Goal: Task Accomplishment & Management: Complete application form

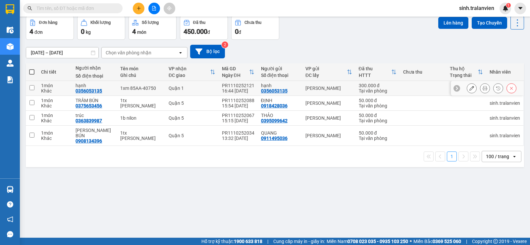
scroll to position [30, 0]
click at [144, 8] on button at bounding box center [139, 9] width 12 height 12
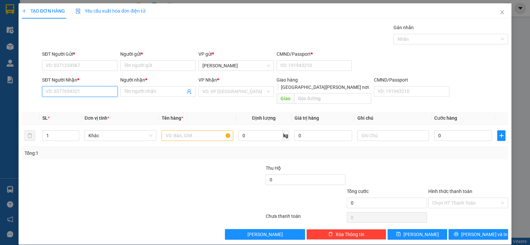
click at [89, 91] on input "SĐT Người Nhận *" at bounding box center [79, 91] width 75 height 11
click at [83, 101] on div "0903068075 - [PERSON_NAME]" at bounding box center [79, 104] width 67 height 7
type input "0903068075"
type input "LABO NGUYỄN"
type input "0903068075"
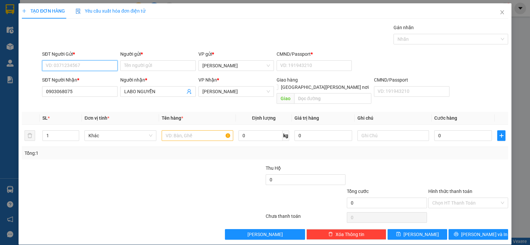
click at [78, 68] on input "SĐT Người Gửi *" at bounding box center [79, 65] width 75 height 11
click at [86, 81] on div "0388295774 - [PERSON_NAME] MỸ" at bounding box center [82, 78] width 73 height 7
type input "0388295774"
type input "[PERSON_NAME] MỸ"
type input "058093005588"
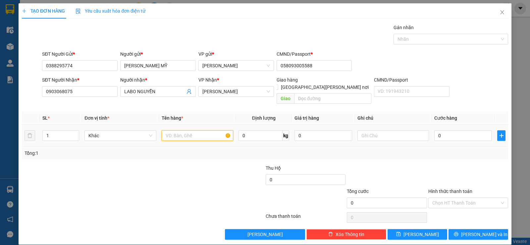
click at [174, 130] on input "text" at bounding box center [198, 135] width 72 height 11
type input "1h đỏ"
type input "2"
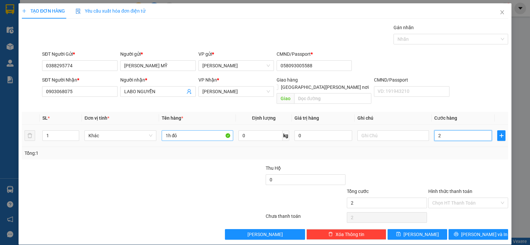
type input "20"
type input "20.000"
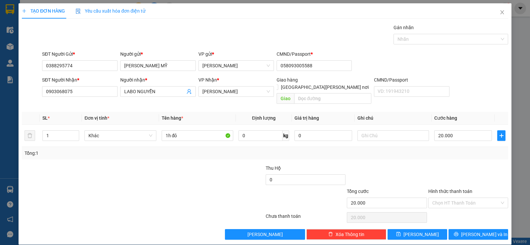
drag, startPoint x: 349, startPoint y: 145, endPoint x: 436, endPoint y: 172, distance: 91.1
click at [349, 149] on div "Tổng: 1" at bounding box center [264, 152] width 481 height 7
click at [465, 197] on div "Chọn HT Thanh Toán" at bounding box center [468, 202] width 80 height 11
click at [466, 206] on div "Tại văn phòng" at bounding box center [463, 208] width 71 height 7
type input "0"
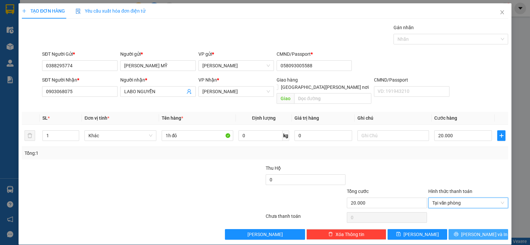
click at [468, 230] on span "[PERSON_NAME] và In" at bounding box center [484, 233] width 46 height 7
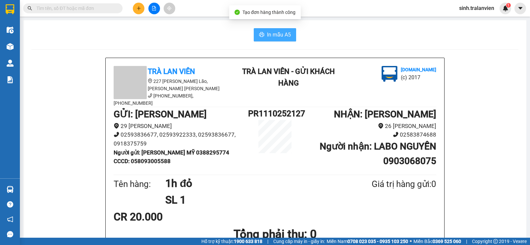
click at [260, 33] on icon "printer" at bounding box center [261, 34] width 5 height 5
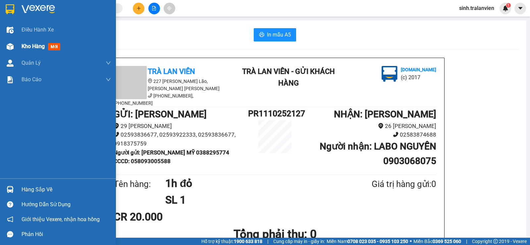
click at [37, 40] on div "Kho hàng mới" at bounding box center [66, 46] width 89 height 17
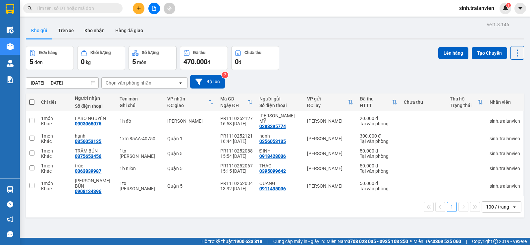
click at [131, 11] on div at bounding box center [154, 9] width 50 height 12
click at [133, 9] on button at bounding box center [139, 9] width 12 height 12
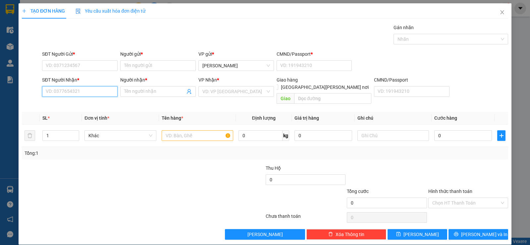
click at [79, 92] on input "SĐT Người Nhận *" at bounding box center [79, 91] width 75 height 11
click at [82, 101] on div "0399494447 - RIN" at bounding box center [79, 104] width 67 height 7
type input "0399494447"
type input "RIN"
type input "0399494447"
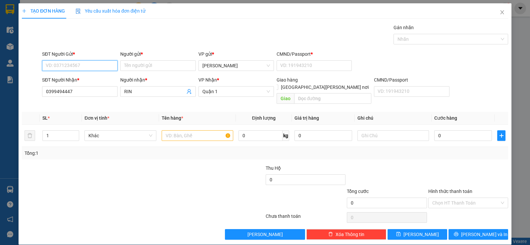
click at [76, 70] on input "SĐT Người Gửi *" at bounding box center [79, 65] width 75 height 11
click at [82, 80] on div "0839060799 - loan" at bounding box center [79, 78] width 67 height 7
type input "0839060799"
type input "loan"
type input "1"
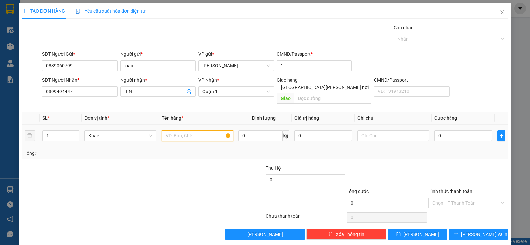
click at [196, 130] on input "text" at bounding box center [198, 135] width 72 height 11
type input "1tg"
type input "3"
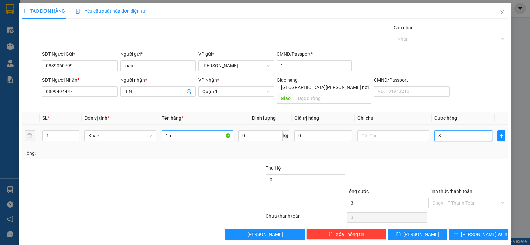
type input "30"
type input "30.000"
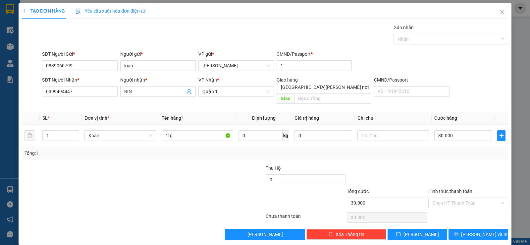
click at [438, 164] on div at bounding box center [467, 175] width 81 height 23
click at [466, 201] on div "Hình thức thanh toán Chọn HT Thanh Toán" at bounding box center [468, 198] width 80 height 23
click at [466, 198] on input "Hình thức thanh toán" at bounding box center [465, 203] width 67 height 10
click at [465, 207] on div "Tại văn phòng" at bounding box center [463, 208] width 71 height 7
type input "0"
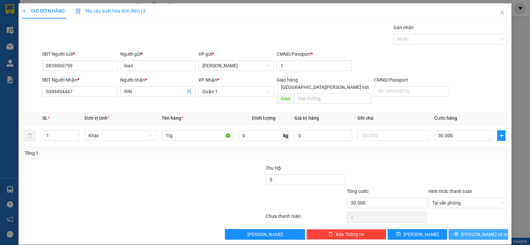
click at [471, 229] on button "[PERSON_NAME] và In" at bounding box center [478, 234] width 60 height 11
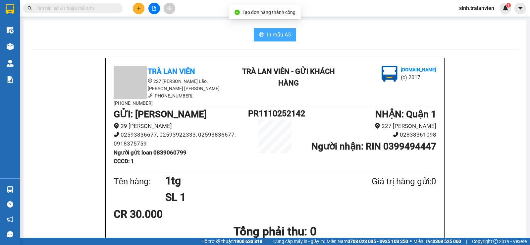
click at [264, 34] on button "In mẫu A5" at bounding box center [275, 34] width 42 height 13
click at [134, 5] on button at bounding box center [139, 9] width 12 height 12
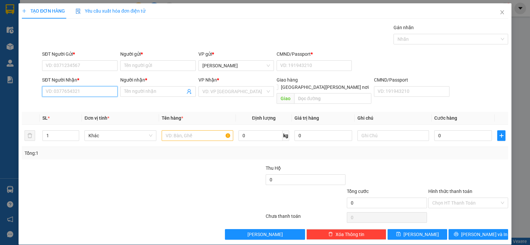
click at [90, 95] on input "SĐT Người Nhận *" at bounding box center [79, 91] width 75 height 11
type input "0768730214"
click at [95, 104] on div "0768730214 - [PERSON_NAME]" at bounding box center [79, 104] width 67 height 7
type input "OANH"
type input "0768730214"
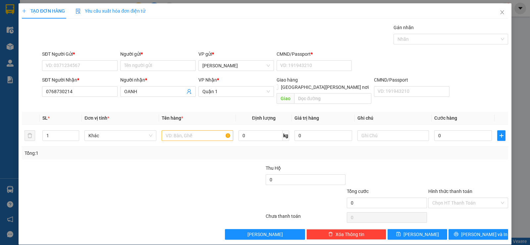
click at [82, 56] on div "SĐT Người Gửi *" at bounding box center [79, 53] width 75 height 7
click at [82, 60] on input "SĐT Người Gửi *" at bounding box center [79, 65] width 75 height 11
click at [78, 61] on input "SĐT Người Gửi *" at bounding box center [79, 65] width 75 height 11
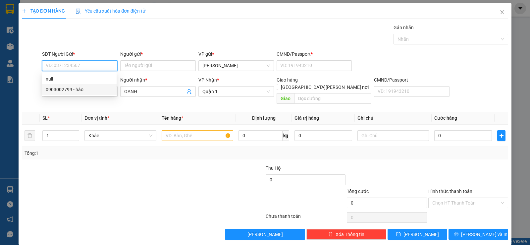
click at [81, 86] on div "0903002799 - hào" at bounding box center [79, 89] width 67 height 7
type input "0903002799"
type input "hào"
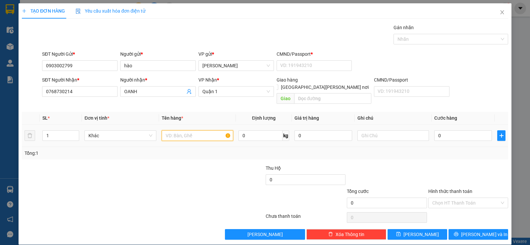
click at [170, 131] on input "text" at bounding box center [198, 135] width 72 height 11
type input "3tg"
type input "1"
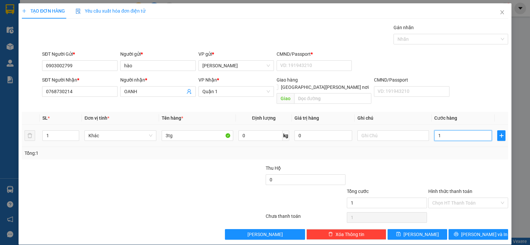
type input "13"
type input "130"
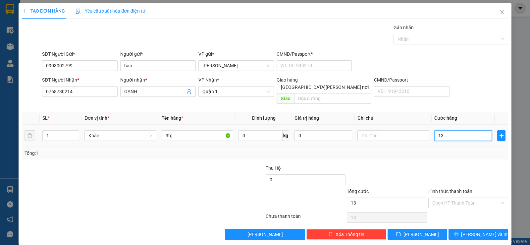
type input "130"
type input "130.000"
click at [432, 166] on div at bounding box center [467, 175] width 81 height 23
click at [442, 198] on input "Hình thức thanh toán" at bounding box center [465, 203] width 67 height 10
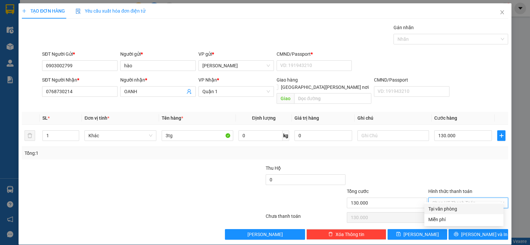
click at [444, 205] on div "Tại văn phòng" at bounding box center [463, 208] width 79 height 11
type input "0"
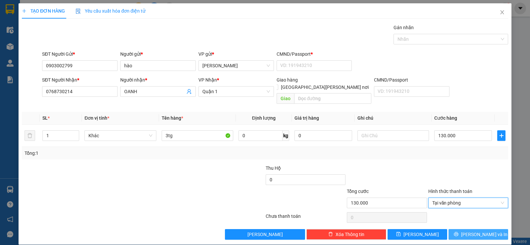
click at [472, 230] on span "[PERSON_NAME] và In" at bounding box center [484, 233] width 46 height 7
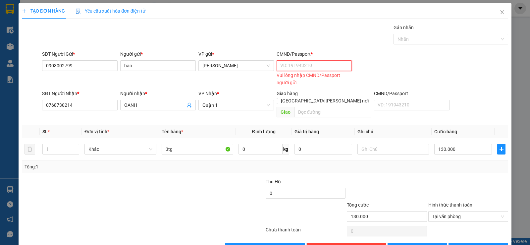
click at [299, 62] on input "CMND/Passport *" at bounding box center [313, 65] width 75 height 11
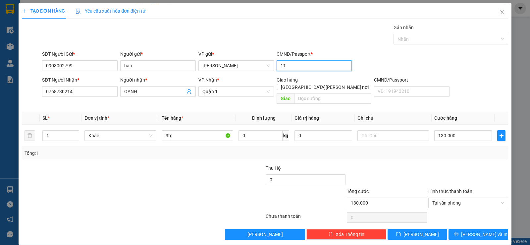
type input "11"
click at [455, 221] on div "Transit Pickup Surcharge Ids Transit Deliver Surcharge Ids Transit Deliver Surc…" at bounding box center [265, 132] width 486 height 216
click at [455, 229] on button "[PERSON_NAME] và In" at bounding box center [478, 234] width 60 height 11
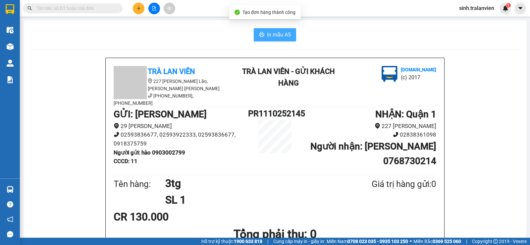
click at [269, 38] on span "In mẫu A5" at bounding box center [279, 34] width 24 height 8
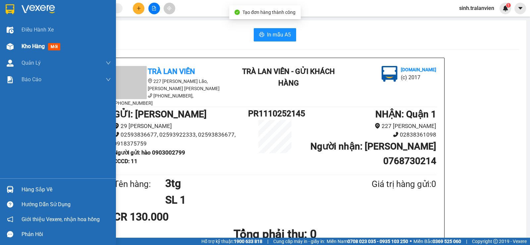
click at [33, 51] on div "Kho hàng mới" at bounding box center [66, 46] width 89 height 17
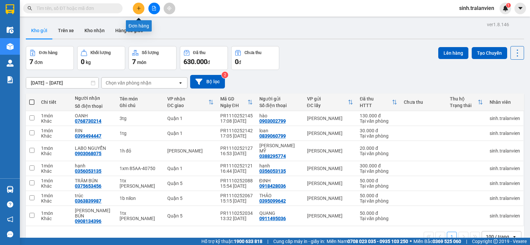
click at [138, 9] on icon "plus" at bounding box center [138, 8] width 5 height 5
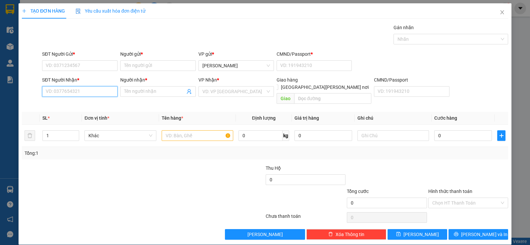
click at [97, 94] on input "SĐT Người Nhận *" at bounding box center [79, 91] width 75 height 11
click at [60, 93] on input "963" at bounding box center [79, 91] width 75 height 11
type input "0963906103"
click at [82, 101] on div "0963906103 - [PERSON_NAME]" at bounding box center [79, 104] width 67 height 7
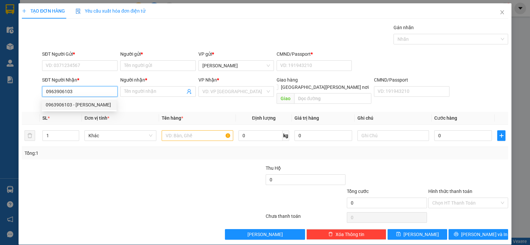
type input "tuấn"
type input "0963906103"
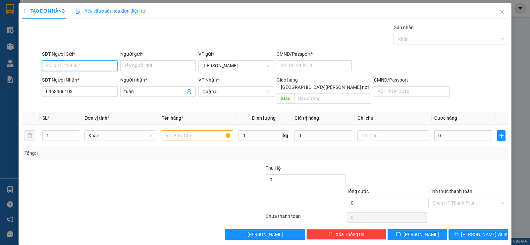
click at [71, 64] on input "SĐT Người Gửi *" at bounding box center [79, 65] width 75 height 11
click at [78, 78] on div "0962134771 - [PERSON_NAME]" at bounding box center [79, 78] width 67 height 7
type input "0962134771"
type input "dung"
type input "11"
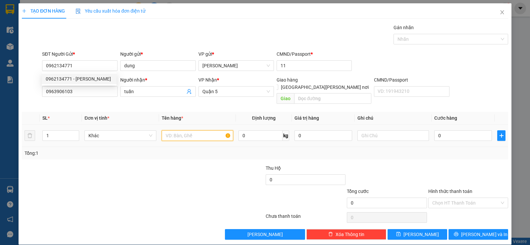
click at [197, 130] on input "text" at bounding box center [198, 135] width 72 height 11
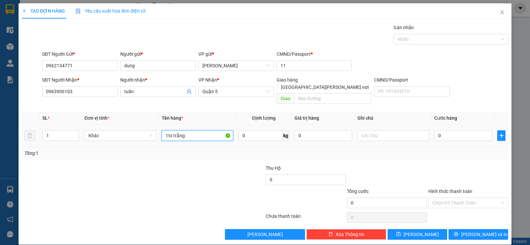
type input "1tx trắng"
type input "2"
type input "25"
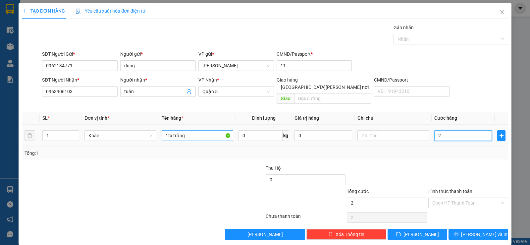
type input "25"
type input "25.000"
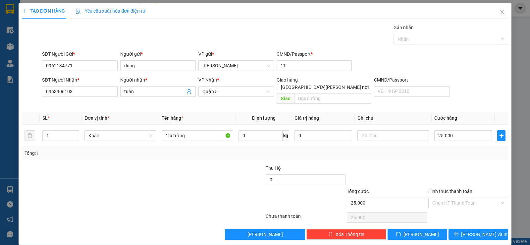
click at [385, 152] on div "Transit Pickup Surcharge Ids Transit Deliver Surcharge Ids Transit Deliver Surc…" at bounding box center [265, 132] width 486 height 216
click at [467, 229] on button "[PERSON_NAME] và In" at bounding box center [478, 234] width 60 height 11
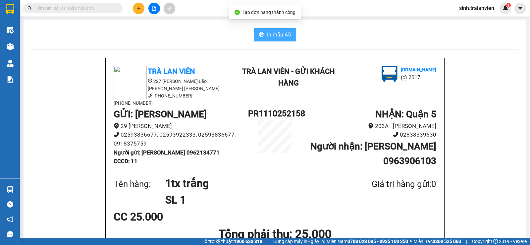
click at [254, 38] on button "In mẫu A5" at bounding box center [275, 34] width 42 height 13
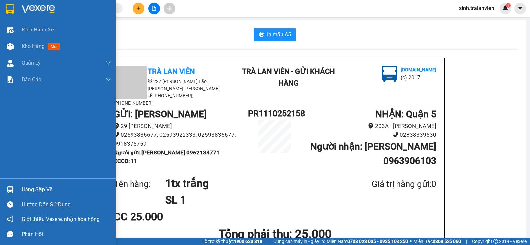
click at [36, 46] on span "Kho hàng" at bounding box center [33, 46] width 23 height 6
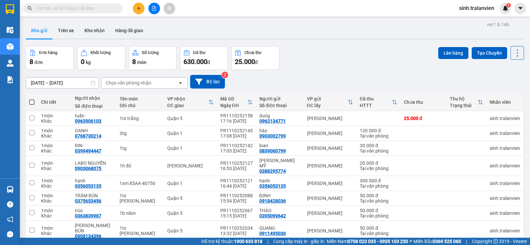
click at [142, 10] on button at bounding box center [139, 9] width 12 height 12
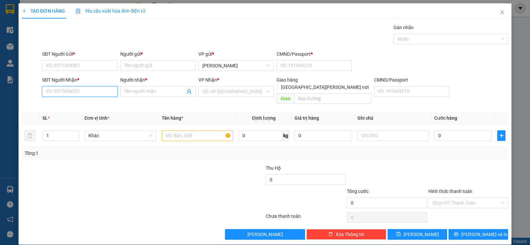
click at [89, 91] on input "SĐT Người Nhận *" at bounding box center [79, 91] width 75 height 11
click at [91, 104] on div "0938609719 - TÚ TRANG" at bounding box center [79, 104] width 67 height 7
type input "0938609719"
type input "TÚ TRANG"
type input "058096006325"
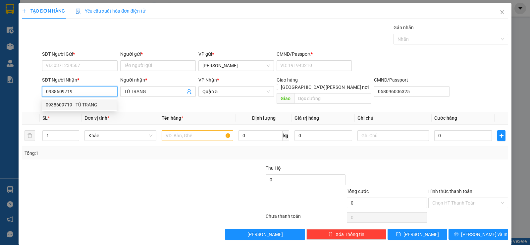
type input "0938609719"
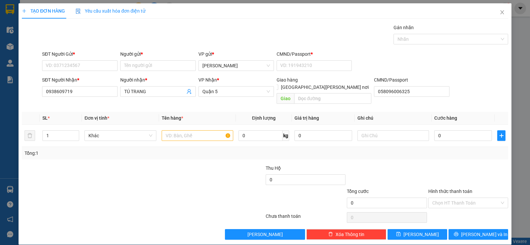
click at [87, 72] on div "SĐT Người Gửi * VD: 0371234567" at bounding box center [79, 61] width 75 height 23
click at [90, 67] on input "SĐT Người Gửi *" at bounding box center [79, 65] width 75 height 11
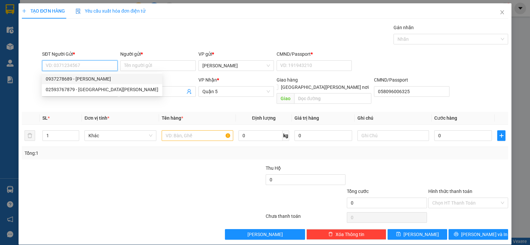
click at [94, 80] on div "0937278689 - [PERSON_NAME]" at bounding box center [102, 78] width 113 height 7
type input "0937278689"
type input "[PERSON_NAME]"
type input "058064004349"
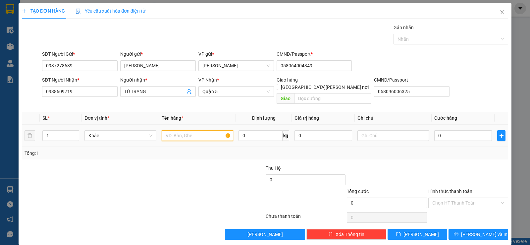
click at [176, 130] on input "text" at bounding box center [198, 135] width 72 height 11
type input "1h vàng"
type input "2"
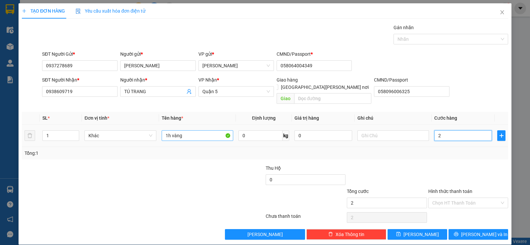
type input "20"
type input "20.000"
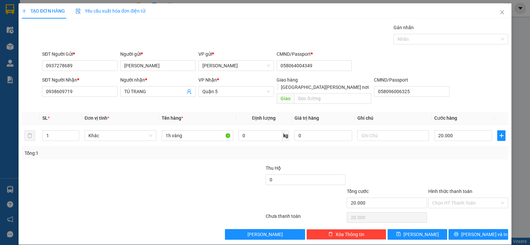
click at [396, 154] on div "Transit Pickup Surcharge Ids Transit Deliver Surcharge Ids Transit Deliver Surc…" at bounding box center [265, 132] width 486 height 216
click at [449, 198] on input "Hình thức thanh toán" at bounding box center [465, 203] width 67 height 10
click at [450, 205] on div "Tại văn phòng" at bounding box center [463, 208] width 71 height 7
type input "0"
click at [462, 229] on button "[PERSON_NAME] và In" at bounding box center [478, 234] width 60 height 11
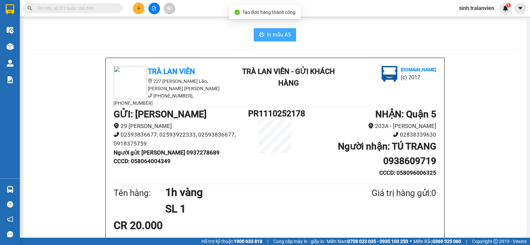
click at [269, 35] on span "In mẫu A5" at bounding box center [279, 34] width 24 height 8
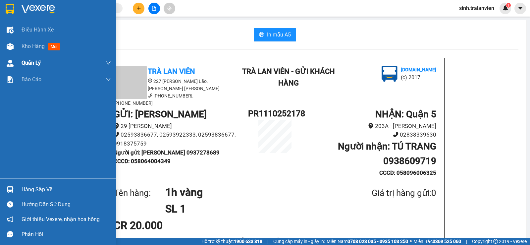
click at [29, 42] on div "Kho hàng mới" at bounding box center [42, 46] width 41 height 8
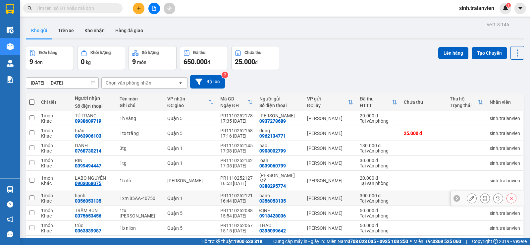
click at [91, 198] on div "0356053135" at bounding box center [88, 200] width 26 height 5
copy div "0356053135"
drag, startPoint x: 366, startPoint y: 25, endPoint x: 362, endPoint y: 28, distance: 4.8
click at [367, 27] on div "Kho gửi Trên xe Kho nhận Hàng đã giao" at bounding box center [275, 32] width 498 height 18
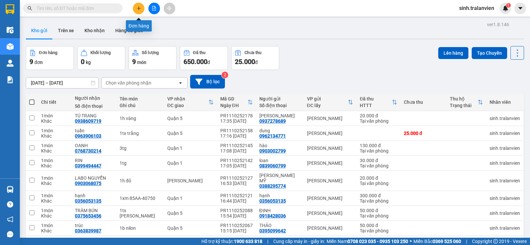
click at [135, 6] on button at bounding box center [139, 9] width 12 height 12
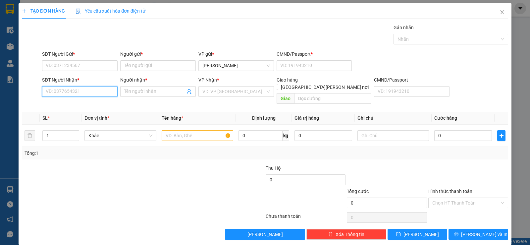
click at [77, 91] on input "SĐT Người Nhận *" at bounding box center [79, 91] width 75 height 11
type input "0918935935"
click at [88, 108] on div "0918935935 - [PERSON_NAME]" at bounding box center [79, 104] width 75 height 11
type input "CHÂU"
type input "0918935935"
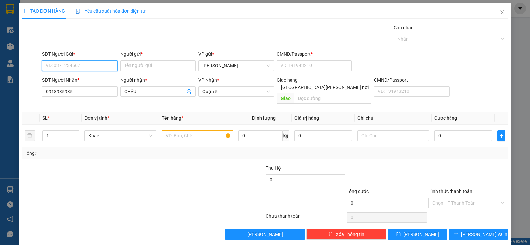
click at [77, 65] on input "SĐT Người Gửi *" at bounding box center [79, 65] width 75 height 11
click at [80, 78] on div "0917308768 - [PERSON_NAME]" at bounding box center [79, 78] width 67 height 7
type input "0917308768"
type input "THỦY"
type input "11"
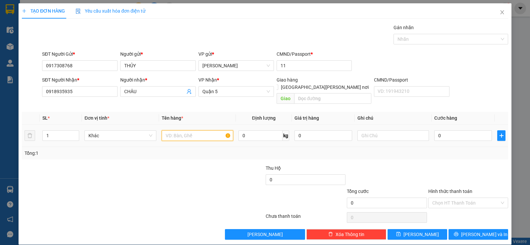
click at [199, 130] on input "text" at bounding box center [198, 135] width 72 height 11
type input "1tg"
type input "0"
click at [179, 130] on input "1tg" at bounding box center [198, 135] width 72 height 11
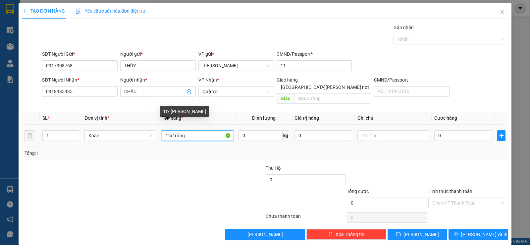
type input "1tx trắng"
type input "3"
type input "30"
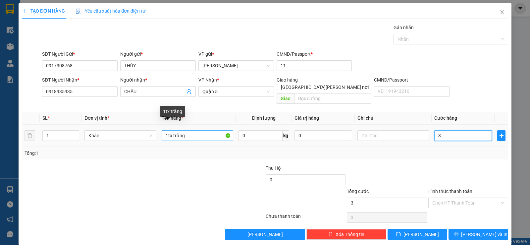
type input "30"
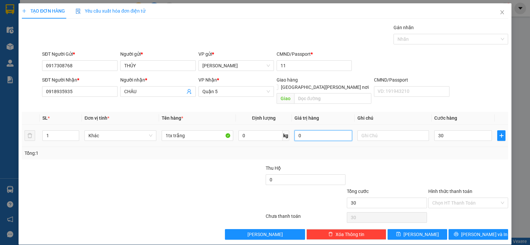
type input "30.000"
click at [312, 130] on input "0" at bounding box center [323, 135] width 58 height 11
click at [363, 150] on div "Tổng: 1" at bounding box center [265, 153] width 486 height 13
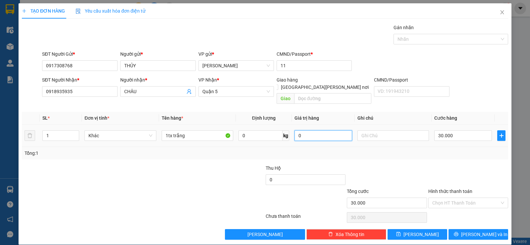
click at [311, 130] on input "0" at bounding box center [323, 135] width 58 height 11
type input "0"
click at [453, 156] on div "Transit Pickup Surcharge Ids Transit Deliver Surcharge Ids Transit Deliver Surc…" at bounding box center [265, 132] width 486 height 216
click at [454, 198] on input "Hình thức thanh toán" at bounding box center [465, 203] width 67 height 10
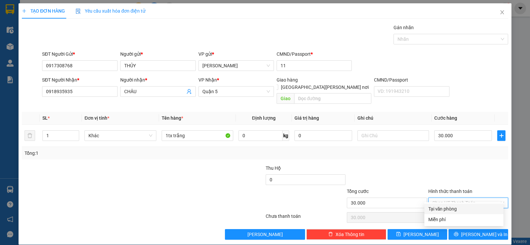
click at [456, 208] on div "Tại văn phòng" at bounding box center [463, 208] width 71 height 7
type input "0"
click at [432, 164] on div at bounding box center [467, 175] width 81 height 23
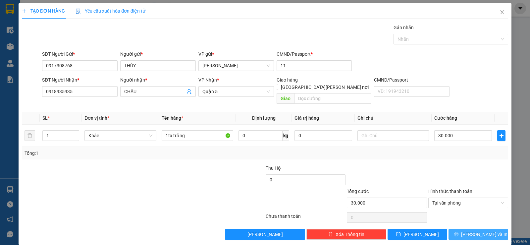
click at [475, 230] on span "[PERSON_NAME] và In" at bounding box center [484, 233] width 46 height 7
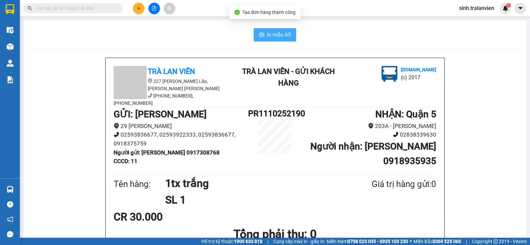
click at [264, 37] on button "In mẫu A5" at bounding box center [275, 34] width 42 height 13
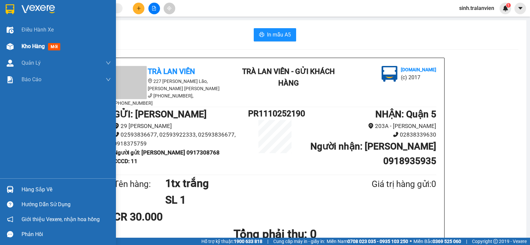
click at [38, 45] on span "Kho hàng" at bounding box center [33, 46] width 23 height 6
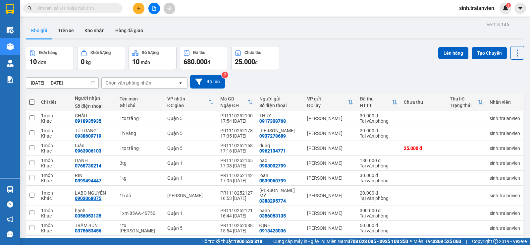
click at [313, 60] on div "Đơn hàng 10 đơn [PERSON_NAME] 0 kg Số [PERSON_NAME] 10 món Đã thu 680.000 [PERS…" at bounding box center [275, 58] width 498 height 24
click at [300, 59] on div "Đơn hàng 10 đơn [PERSON_NAME] 0 kg Số [PERSON_NAME] 10 món Đã thu 680.000 [PERS…" at bounding box center [275, 58] width 498 height 24
click at [313, 45] on div "ver 1.8.146 Kho gửi Trên xe [PERSON_NAME] Hàng đã [PERSON_NAME] hàng 10 đơn [PE…" at bounding box center [274, 157] width 503 height 274
click at [97, 9] on input "text" at bounding box center [75, 8] width 78 height 7
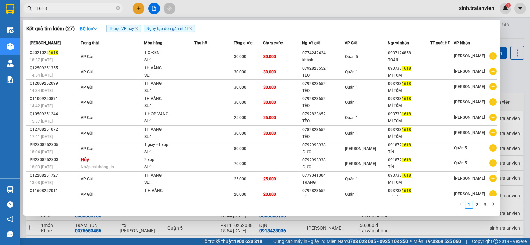
type input "1618"
click at [93, 8] on input "1618" at bounding box center [75, 8] width 78 height 7
click at [117, 7] on icon "close-circle" at bounding box center [118, 8] width 4 height 4
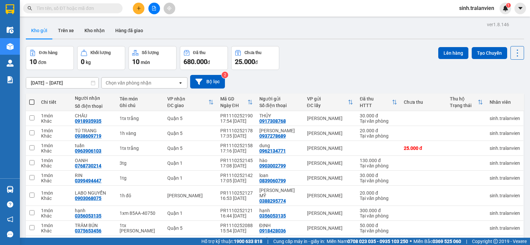
click at [231, 21] on div "ver 1.8.146 Kho gửi Trên xe [PERSON_NAME] Hàng đã [PERSON_NAME] hàng 10 đơn [PE…" at bounding box center [274, 157] width 503 height 274
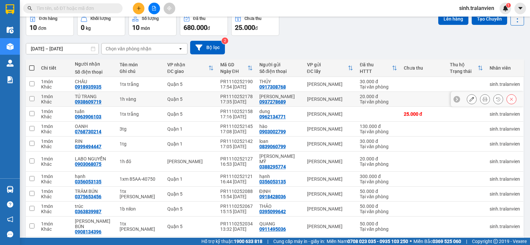
scroll to position [50, 0]
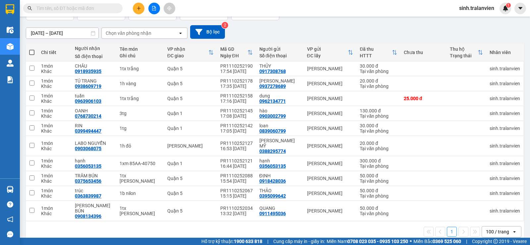
click at [140, 7] on icon "plus" at bounding box center [138, 8] width 5 height 5
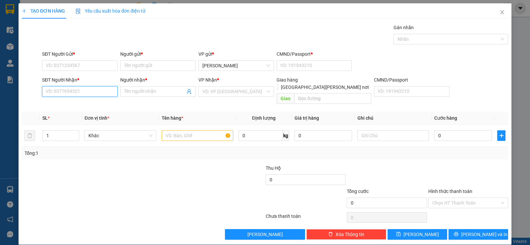
click at [81, 93] on input "SĐT Người Nhận *" at bounding box center [79, 91] width 75 height 11
type input "0378736676"
click at [147, 92] on input "Người nhận *" at bounding box center [154, 91] width 61 height 7
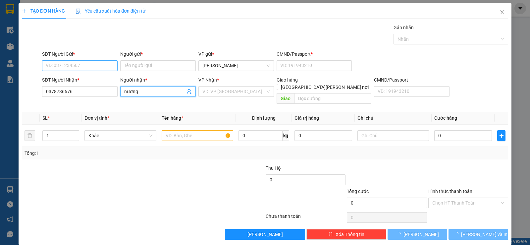
type input "nương"
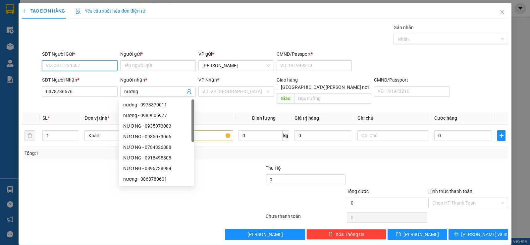
click at [71, 64] on input "SĐT Người Gửi *" at bounding box center [79, 65] width 75 height 11
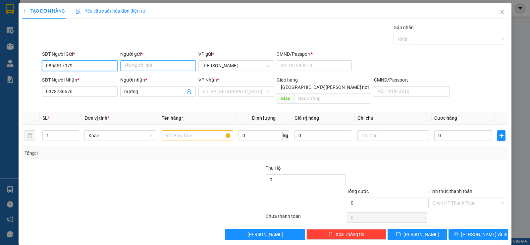
type input "0855517979"
click at [156, 67] on input "Người gửi *" at bounding box center [157, 65] width 75 height 11
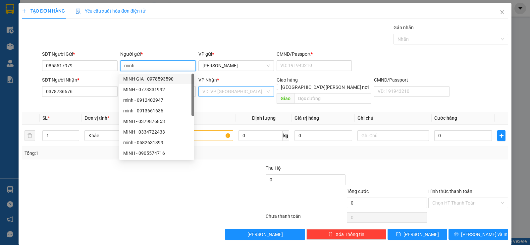
type input "minh"
click at [216, 89] on input "search" at bounding box center [233, 91] width 63 height 10
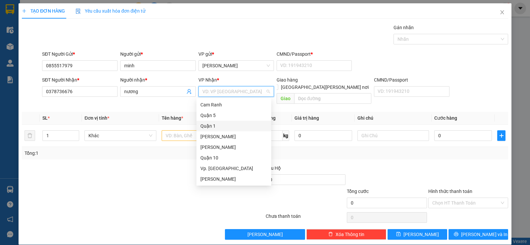
click at [211, 125] on div "Quận 1" at bounding box center [233, 125] width 67 height 7
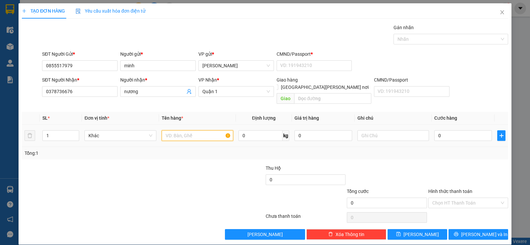
click at [192, 130] on input "text" at bounding box center [198, 135] width 72 height 11
type input "1 giấy"
type input "3"
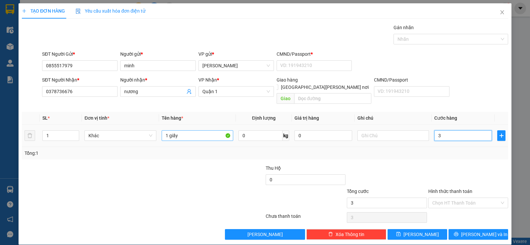
type input "30"
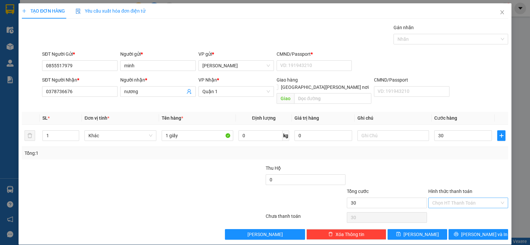
type input "30.000"
click at [461, 198] on input "Hình thức thanh toán" at bounding box center [465, 203] width 67 height 10
click at [456, 209] on div "Tại văn phòng" at bounding box center [463, 208] width 71 height 7
type input "0"
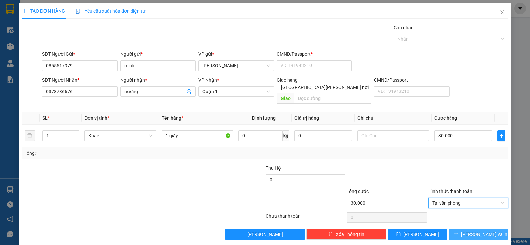
click at [471, 230] on span "[PERSON_NAME] và In" at bounding box center [484, 233] width 46 height 7
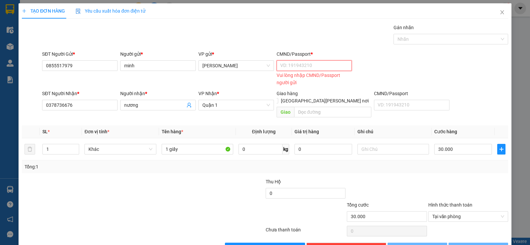
click at [302, 65] on input "CMND/Passport *" at bounding box center [313, 65] width 75 height 11
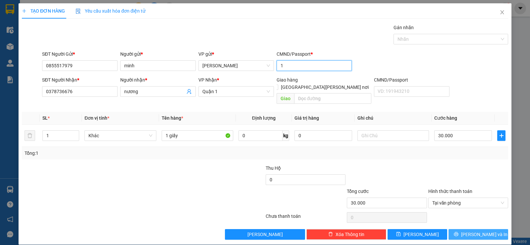
type input "1"
click at [479, 230] on span "[PERSON_NAME] và In" at bounding box center [484, 233] width 46 height 7
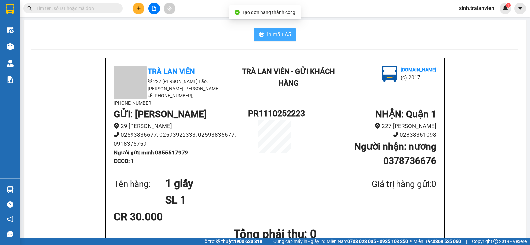
click at [272, 33] on span "In mẫu A5" at bounding box center [279, 34] width 24 height 8
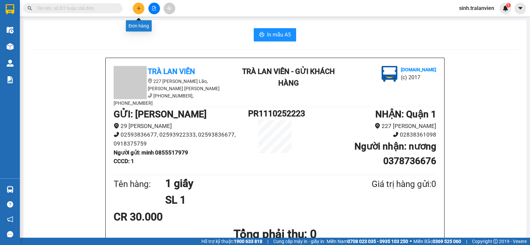
click at [140, 7] on icon "plus" at bounding box center [138, 8] width 5 height 5
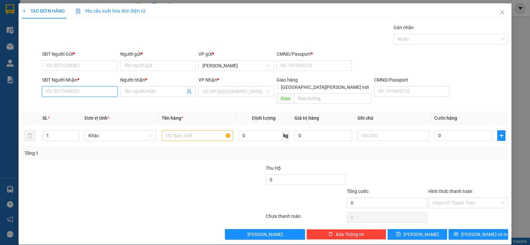
click at [84, 90] on input "SĐT Người Nhận *" at bounding box center [79, 91] width 75 height 11
type input "0338266514"
click at [149, 91] on input "Người nhận *" at bounding box center [154, 91] width 61 height 7
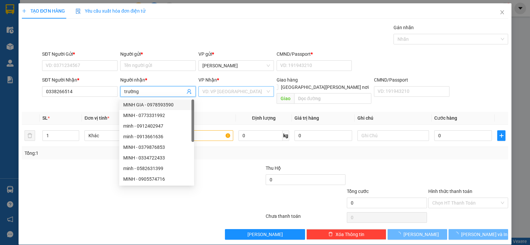
type input "trường"
click at [236, 89] on input "search" at bounding box center [233, 91] width 63 height 10
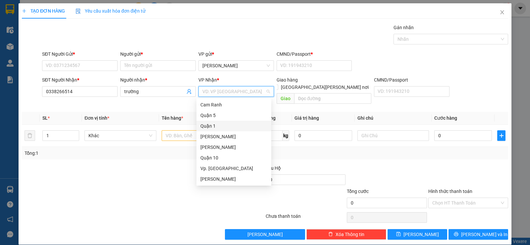
drag, startPoint x: 214, startPoint y: 128, endPoint x: 183, endPoint y: 115, distance: 33.7
click at [214, 127] on div "Quận 1" at bounding box center [233, 125] width 67 height 7
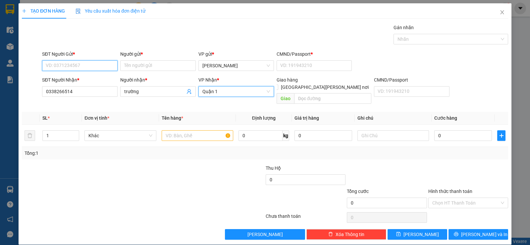
click at [84, 66] on input "SĐT Người Gửi *" at bounding box center [79, 65] width 75 height 11
type input "0974808327"
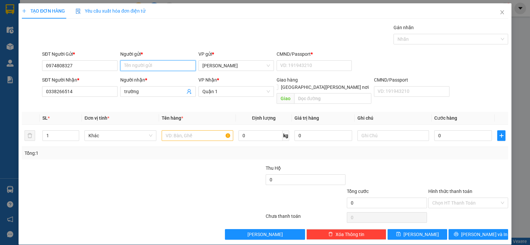
click at [149, 65] on input "Người gửi *" at bounding box center [157, 65] width 75 height 11
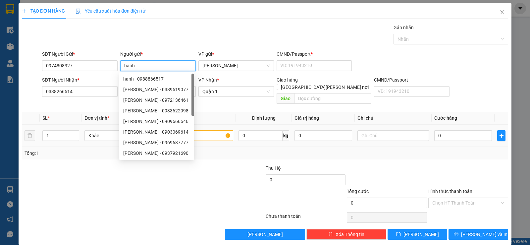
type input "hạnh"
click at [213, 130] on input "text" at bounding box center [198, 135] width 72 height 11
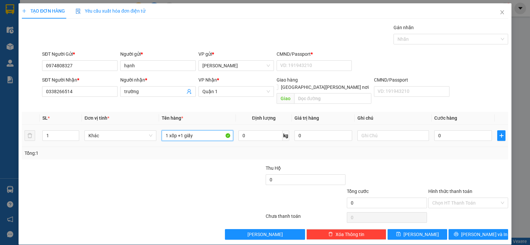
type input "1 xốp +1 giấy"
type input "5"
type input "50"
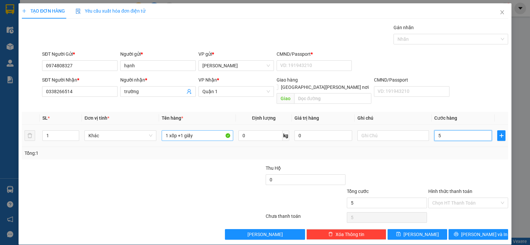
type input "50"
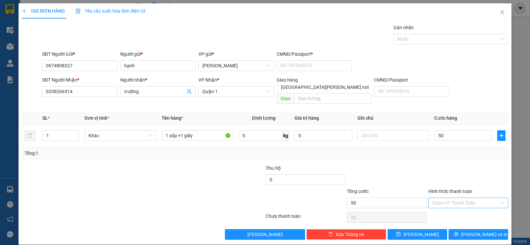
type input "50.000"
click at [451, 198] on input "Hình thức thanh toán" at bounding box center [465, 203] width 67 height 10
click at [453, 205] on div "Tại văn phòng" at bounding box center [463, 208] width 71 height 7
type input "0"
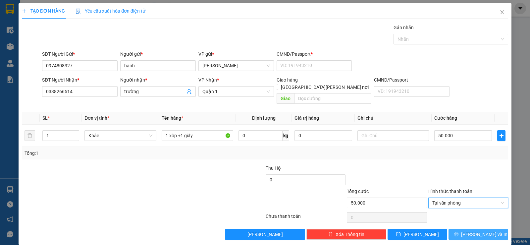
drag, startPoint x: 473, startPoint y: 223, endPoint x: 414, endPoint y: 207, distance: 61.6
click at [473, 230] on span "[PERSON_NAME] và In" at bounding box center [484, 233] width 46 height 7
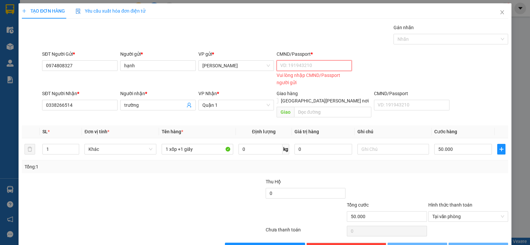
click at [305, 64] on input "CMND/Passport *" at bounding box center [313, 65] width 75 height 11
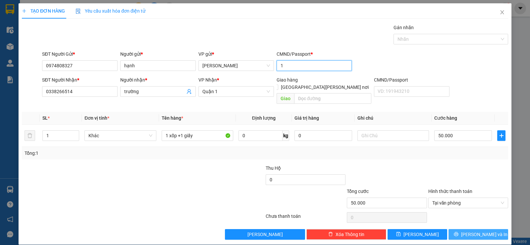
type input "1"
click at [470, 230] on span "[PERSON_NAME] và In" at bounding box center [484, 233] width 46 height 7
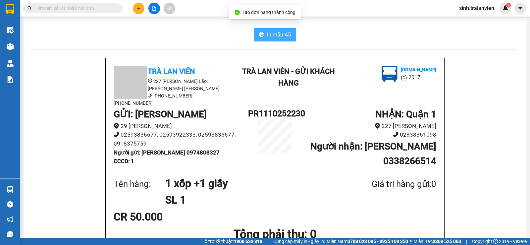
click at [280, 36] on span "In mẫu A5" at bounding box center [279, 34] width 24 height 8
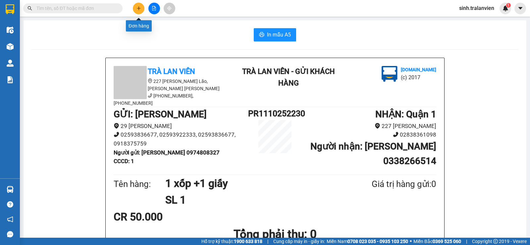
click at [138, 9] on icon "plus" at bounding box center [138, 8] width 5 height 5
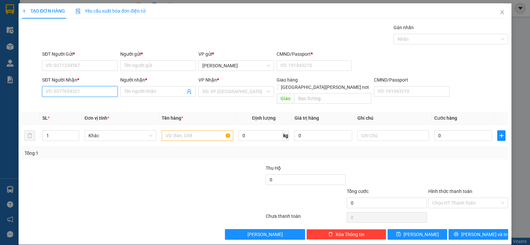
click at [84, 91] on input "SĐT Người Nhận *" at bounding box center [79, 91] width 75 height 11
type input "0936949427"
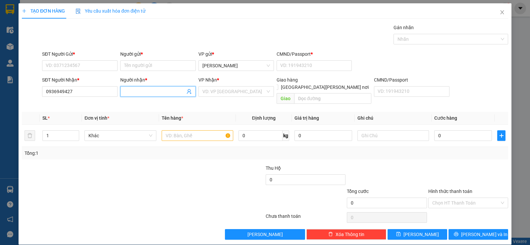
click at [150, 94] on input "Người nhận *" at bounding box center [154, 91] width 61 height 7
type input "thầy panh"
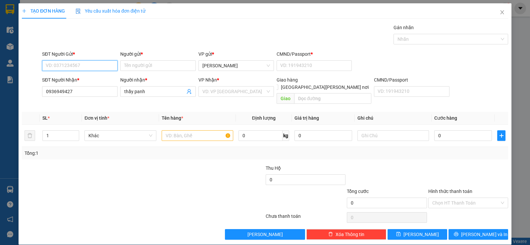
click at [55, 61] on input "SĐT Người Gửi *" at bounding box center [79, 65] width 75 height 11
type input "0844477088"
click at [82, 80] on div "0844477088 - hòa ( e [PERSON_NAME])" at bounding box center [87, 78] width 82 height 7
type input "hòa ( e [PERSON_NAME])"
type input "1"
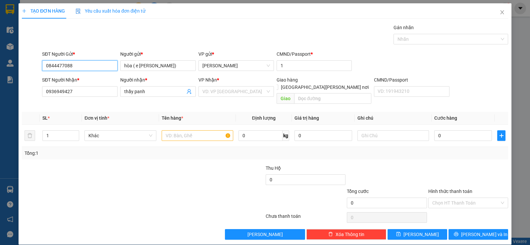
type input "0844477088"
click at [209, 85] on div "VP Nhận *" at bounding box center [235, 81] width 75 height 10
click at [209, 89] on input "search" at bounding box center [233, 91] width 63 height 10
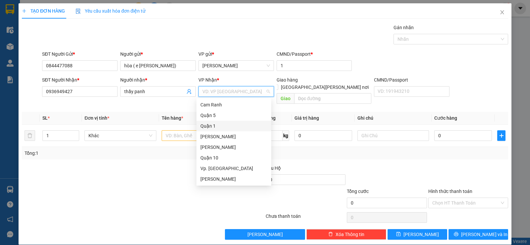
click at [217, 125] on div "Quận 1" at bounding box center [233, 125] width 67 height 7
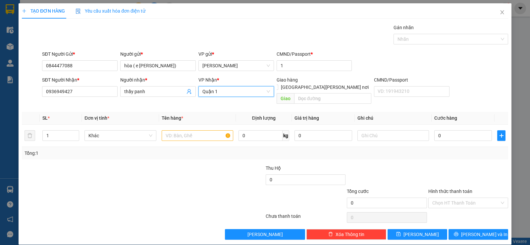
scroll to position [0, 0]
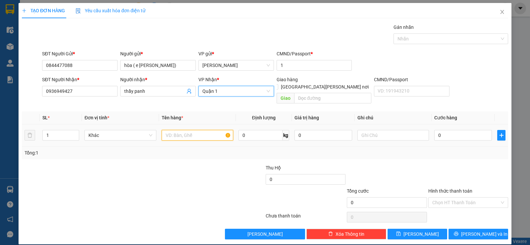
click at [203, 130] on input "text" at bounding box center [198, 135] width 72 height 11
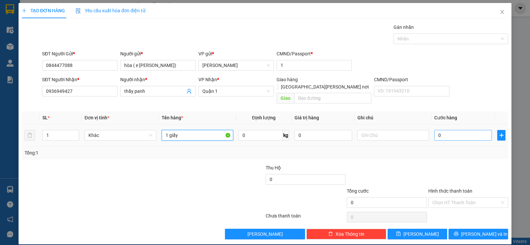
type input "1 giấy"
click at [454, 130] on input "0" at bounding box center [463, 135] width 58 height 11
type input "3"
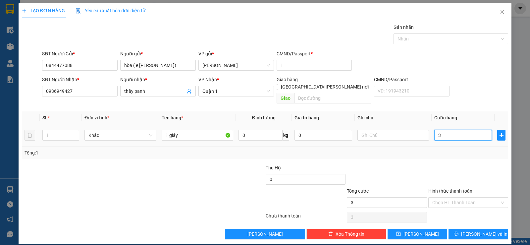
type input "30"
type input "30.000"
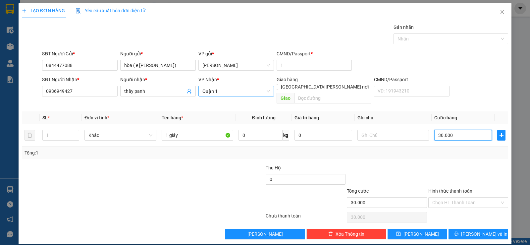
click at [236, 91] on span "Quận 1" at bounding box center [236, 91] width 68 height 10
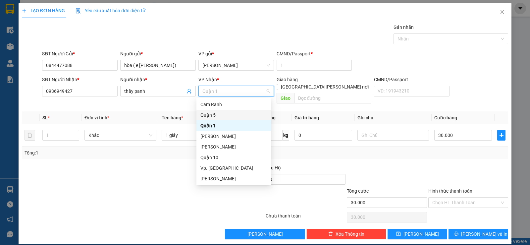
click at [210, 115] on div "Quận 5" at bounding box center [233, 114] width 67 height 7
click at [214, 118] on div "Quận 5" at bounding box center [233, 114] width 67 height 7
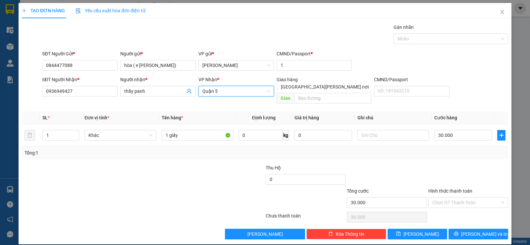
drag, startPoint x: 474, startPoint y: 192, endPoint x: 472, endPoint y: 201, distance: 8.8
click at [474, 197] on input "Hình thức thanh toán" at bounding box center [465, 202] width 67 height 10
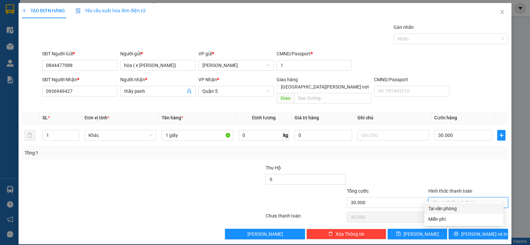
click at [446, 208] on div "Tại văn phòng" at bounding box center [463, 208] width 71 height 7
type input "0"
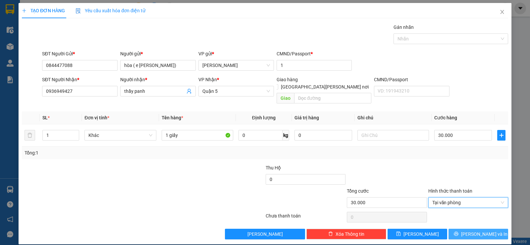
drag, startPoint x: 469, startPoint y: 224, endPoint x: 408, endPoint y: 172, distance: 80.4
click at [468, 230] on span "[PERSON_NAME] và In" at bounding box center [484, 233] width 46 height 7
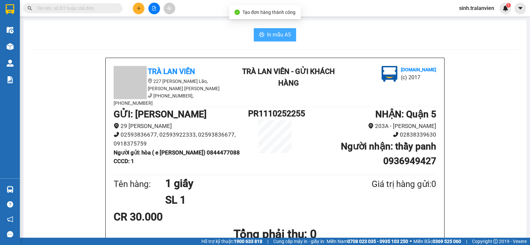
click at [271, 34] on span "In mẫu A5" at bounding box center [279, 34] width 24 height 8
click at [134, 5] on button at bounding box center [139, 9] width 12 height 12
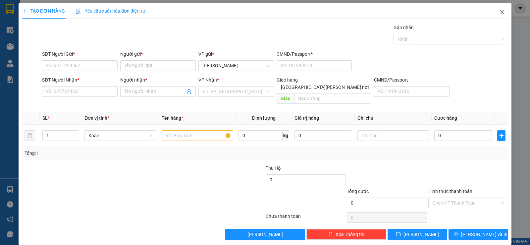
click at [499, 14] on icon "close" at bounding box center [501, 12] width 5 height 5
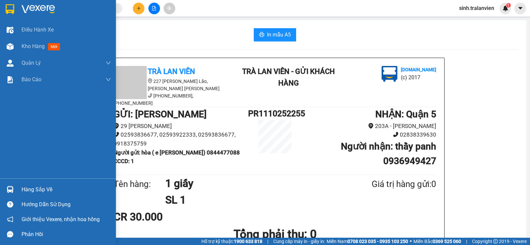
drag, startPoint x: 42, startPoint y: 45, endPoint x: 81, endPoint y: 159, distance: 120.1
click at [42, 45] on span "Kho hàng" at bounding box center [33, 46] width 23 height 6
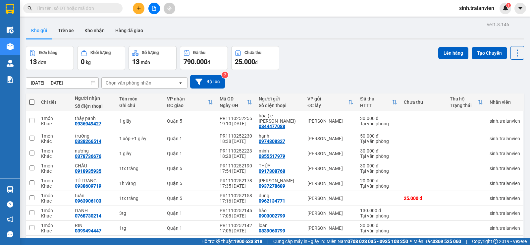
click at [86, 13] on span at bounding box center [72, 8] width 99 height 10
click at [87, 8] on input "text" at bounding box center [75, 8] width 78 height 7
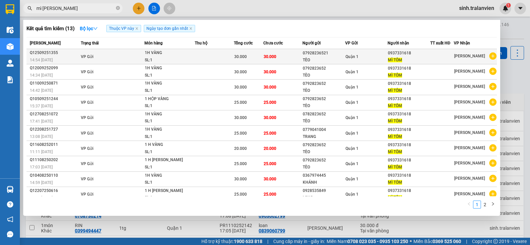
type input "mì [PERSON_NAME]"
click at [326, 60] on div "TÈO" at bounding box center [324, 60] width 42 height 7
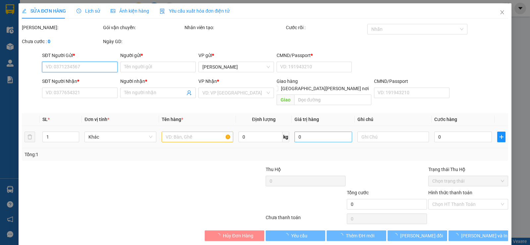
type input "07928236521"
type input "TÈO"
type input "1"
type input "0937331618"
type input "MÌ TÔM"
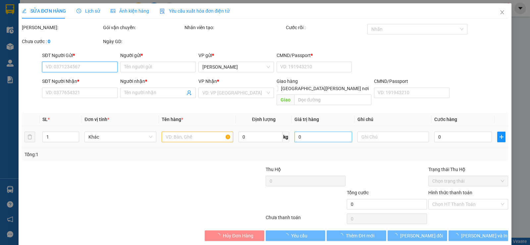
type input "30.000"
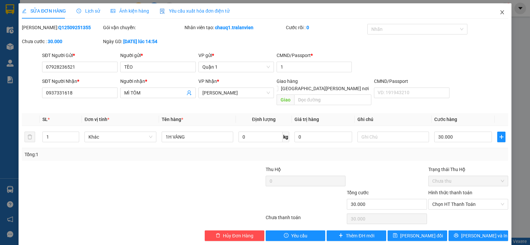
click at [499, 14] on icon "close" at bounding box center [501, 12] width 5 height 5
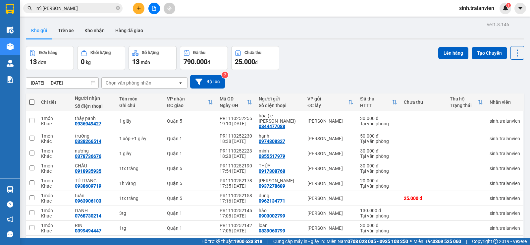
click at [81, 7] on input "mì [PERSON_NAME]" at bounding box center [75, 8] width 78 height 7
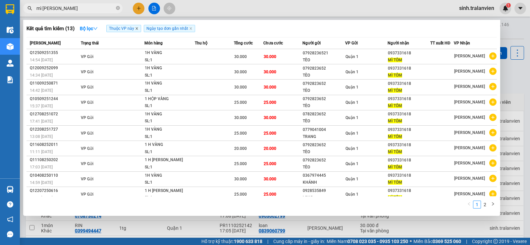
click at [137, 28] on icon "close" at bounding box center [136, 28] width 3 height 3
click at [506, 84] on div at bounding box center [265, 122] width 530 height 245
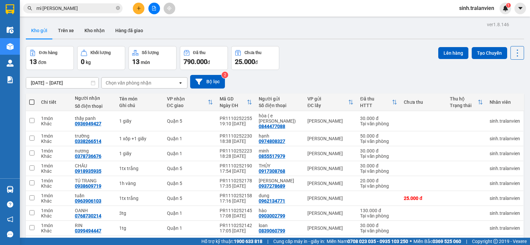
click at [142, 8] on button at bounding box center [139, 9] width 12 height 12
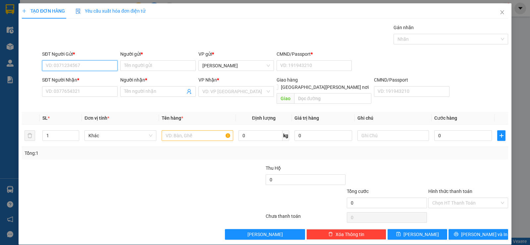
click at [100, 68] on input "SĐT Người Gửi *" at bounding box center [79, 65] width 75 height 11
click at [81, 79] on div "0919196991 - [PERSON_NAME]" at bounding box center [79, 78] width 67 height 7
type input "0919196991"
type input "nguyệt"
type input "111"
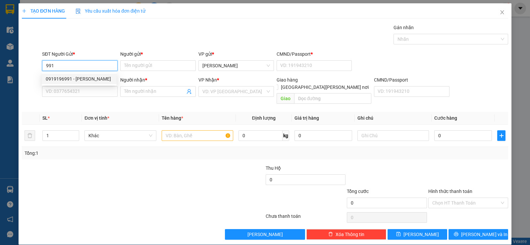
type input "02839552979"
type input "MEDILAB"
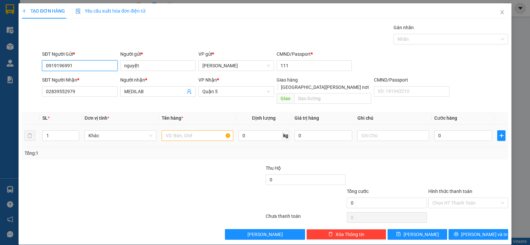
type input "0919196991"
click at [188, 130] on input "text" at bounding box center [198, 135] width 72 height 11
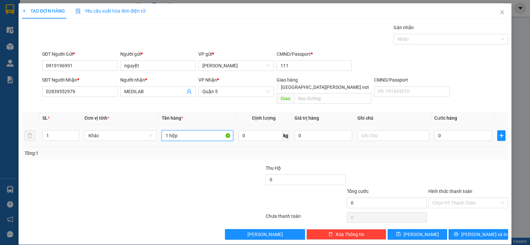
type input "1 hộp"
type input "2"
type input "20"
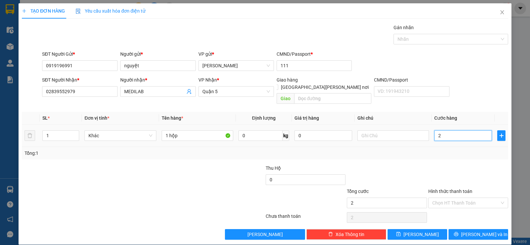
type input "20"
type input "20.000"
click at [458, 198] on input "Hình thức thanh toán" at bounding box center [465, 203] width 67 height 10
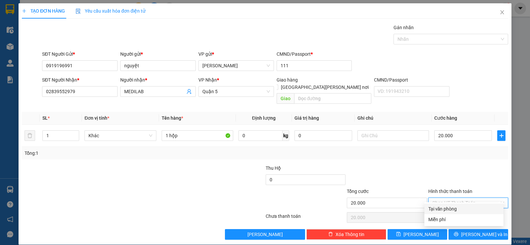
click at [451, 208] on div "Tại văn phòng" at bounding box center [463, 208] width 71 height 7
type input "0"
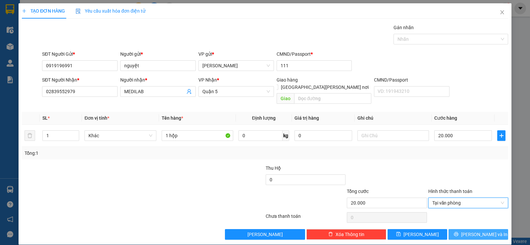
click at [472, 230] on span "[PERSON_NAME] và In" at bounding box center [484, 233] width 46 height 7
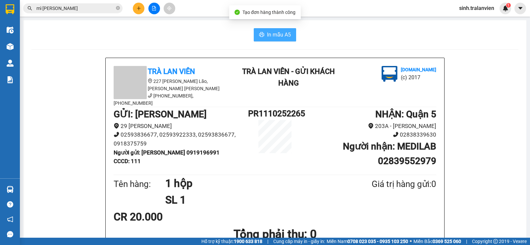
click at [267, 35] on span "In mẫu A5" at bounding box center [279, 34] width 24 height 8
click at [137, 9] on icon "plus" at bounding box center [138, 8] width 5 height 5
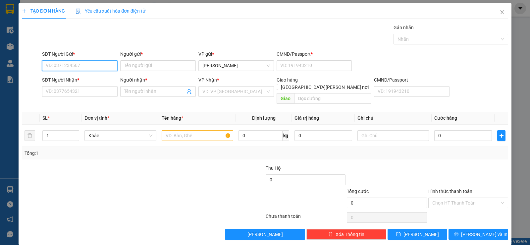
click at [88, 64] on input "SĐT Người Gửi *" at bounding box center [79, 65] width 75 height 11
click at [76, 79] on div "0919196991 - [PERSON_NAME]" at bounding box center [79, 78] width 67 height 7
type input "0919196991"
type input "nguyệt"
type input "111"
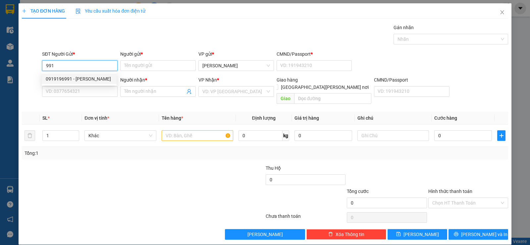
type input "02839552979"
type input "MEDILAB"
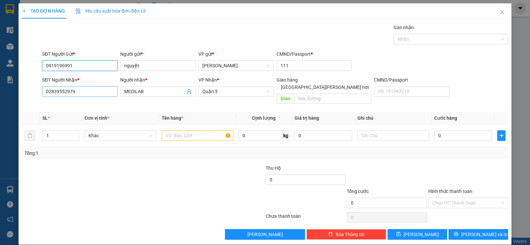
type input "0919196991"
click at [84, 92] on input "02839552979" at bounding box center [79, 91] width 75 height 11
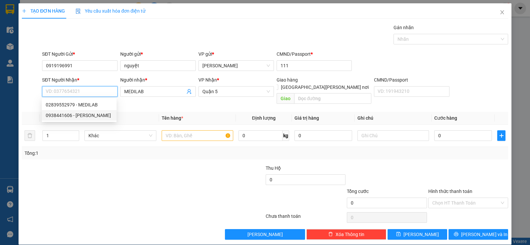
click at [85, 112] on div "0938441606 - [PERSON_NAME]" at bounding box center [79, 115] width 67 height 7
type input "0938441606"
type input "[PERSON_NAME]"
type input "058096006325"
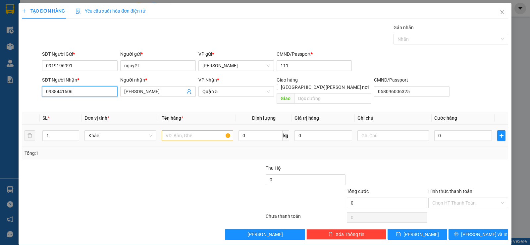
type input "0938441606"
click at [202, 130] on input "text" at bounding box center [198, 135] width 72 height 11
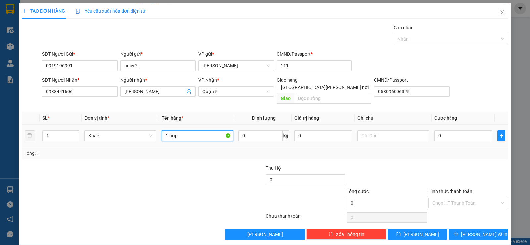
type input "1 hộp"
type input "2"
type input "20"
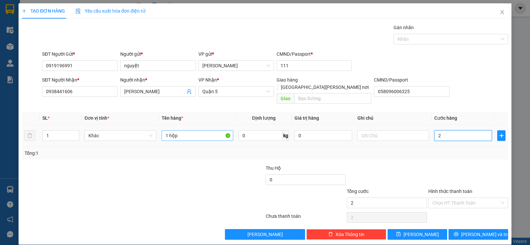
type input "20"
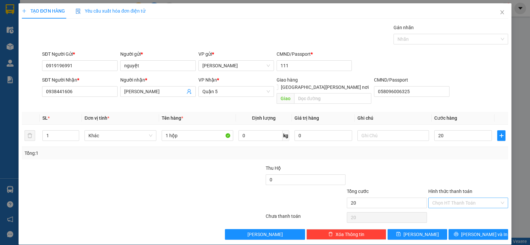
type input "20.000"
click at [477, 198] on input "Hình thức thanh toán" at bounding box center [465, 203] width 67 height 10
click at [462, 209] on div "Tại văn phòng" at bounding box center [463, 208] width 71 height 7
type input "0"
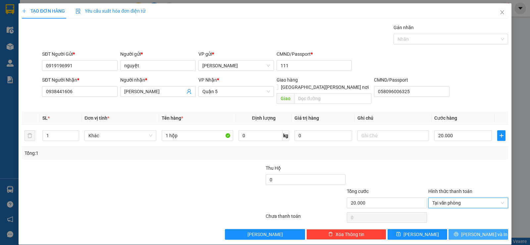
click at [478, 230] on span "[PERSON_NAME] và In" at bounding box center [484, 233] width 46 height 7
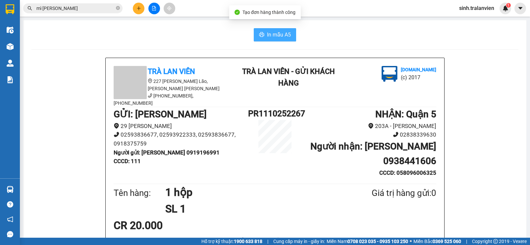
click at [275, 37] on span "In mẫu A5" at bounding box center [279, 34] width 24 height 8
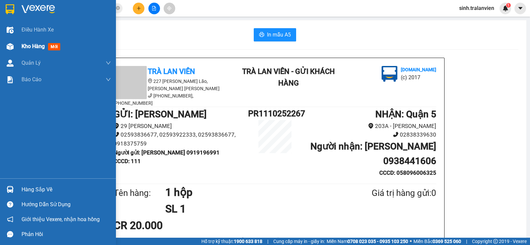
click at [24, 43] on span "Kho hàng" at bounding box center [33, 46] width 23 height 6
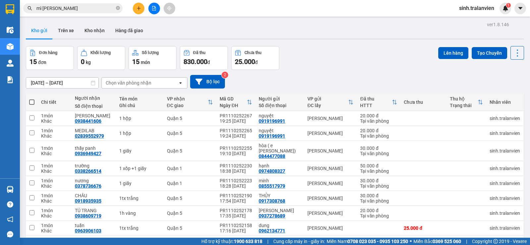
click at [136, 7] on icon "plus" at bounding box center [138, 8] width 5 height 5
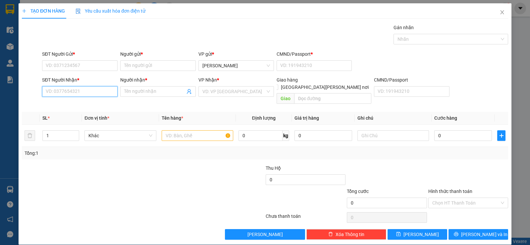
click at [81, 86] on input "SĐT Người Nhận *" at bounding box center [79, 91] width 75 height 11
type input "0907681188"
click at [86, 104] on div "0907681188 - SƠN" at bounding box center [79, 104] width 67 height 7
type input "SƠN"
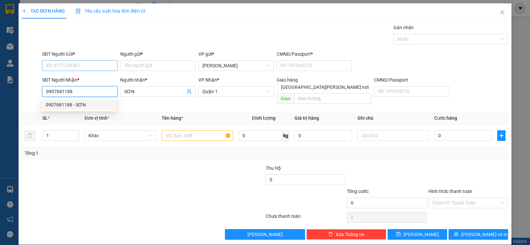
type input "0907681188"
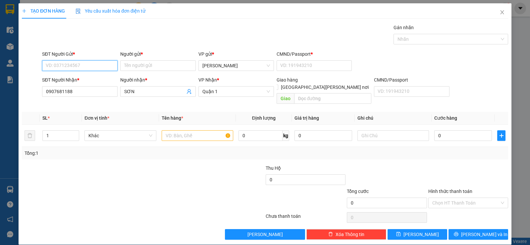
click at [82, 69] on input "SĐT Người Gửi *" at bounding box center [79, 65] width 75 height 11
click at [88, 68] on input "SĐT Người Gửi *" at bounding box center [79, 65] width 75 height 11
click at [100, 81] on div "0918951195 - [PERSON_NAME]" at bounding box center [79, 78] width 67 height 7
type input "0918951195"
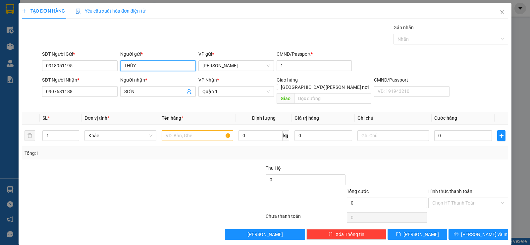
click at [150, 68] on input "THÚY" at bounding box center [157, 65] width 75 height 11
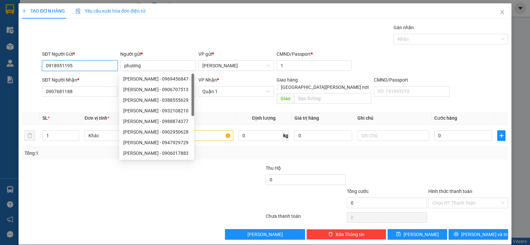
click at [80, 64] on input "0918951195" at bounding box center [79, 65] width 75 height 11
click at [81, 65] on input "0918951195" at bounding box center [79, 65] width 75 height 11
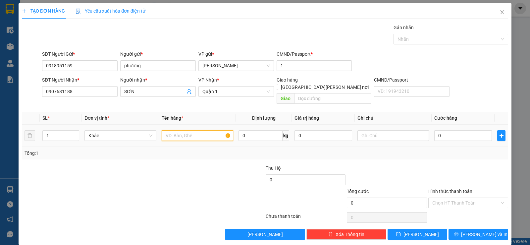
click at [197, 130] on input "text" at bounding box center [198, 135] width 72 height 11
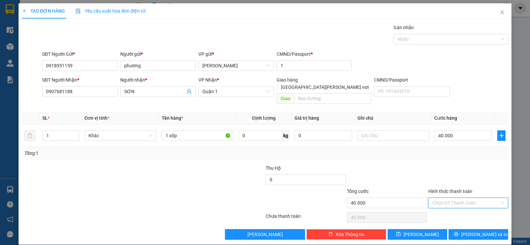
click at [456, 198] on input "Hình thức thanh toán" at bounding box center [465, 203] width 67 height 10
click at [451, 207] on div "Tại văn phòng" at bounding box center [463, 208] width 71 height 7
click at [473, 230] on span "[PERSON_NAME] và In" at bounding box center [484, 233] width 46 height 7
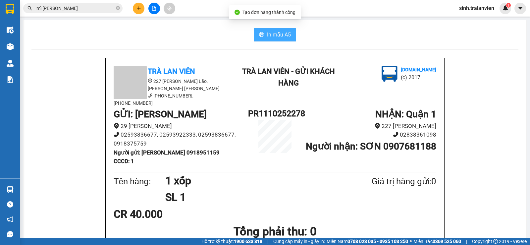
click at [272, 36] on span "In mẫu A5" at bounding box center [279, 34] width 24 height 8
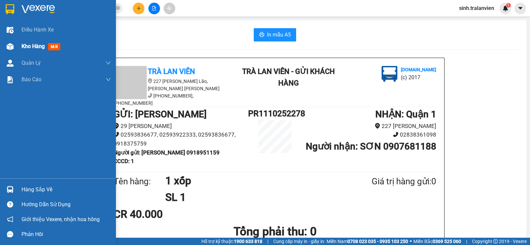
click at [27, 43] on span "Kho hàng" at bounding box center [33, 46] width 23 height 6
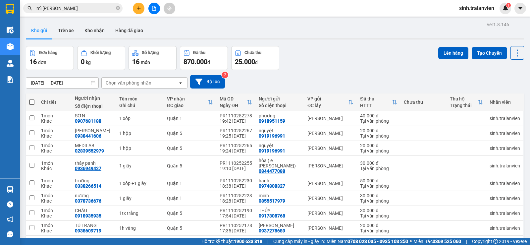
click at [140, 8] on icon "plus" at bounding box center [138, 8] width 5 height 5
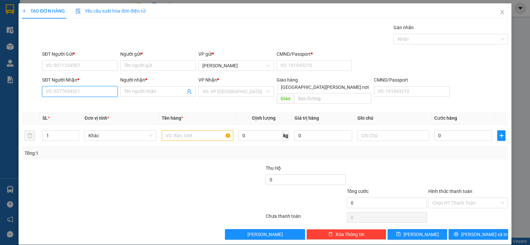
click at [78, 90] on input "SĐT Người Nhận *" at bounding box center [79, 91] width 75 height 11
click at [89, 105] on div "0945767867 - [PERSON_NAME]" at bounding box center [79, 104] width 67 height 7
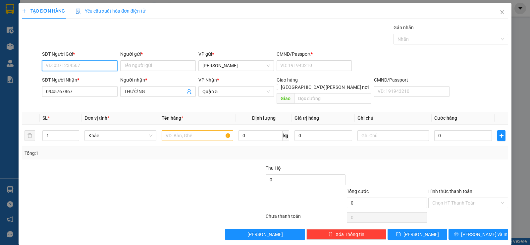
click at [89, 66] on input "SĐT Người Gửi *" at bounding box center [79, 65] width 75 height 11
click at [93, 68] on input "SĐT Người Gửi *" at bounding box center [79, 65] width 75 height 11
click at [158, 66] on input "Người gửi *" at bounding box center [157, 65] width 75 height 11
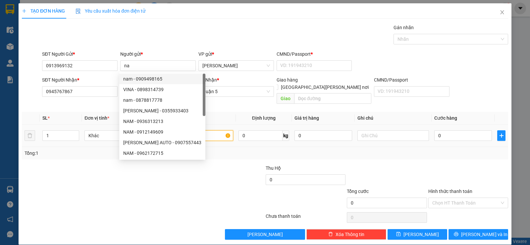
click at [214, 130] on input "text" at bounding box center [198, 135] width 72 height 11
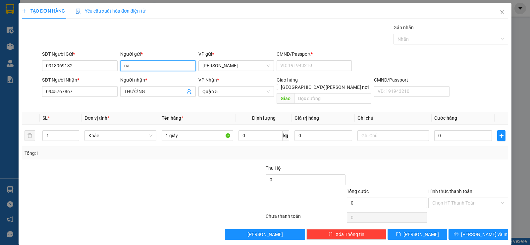
click at [152, 63] on input "na" at bounding box center [157, 65] width 75 height 11
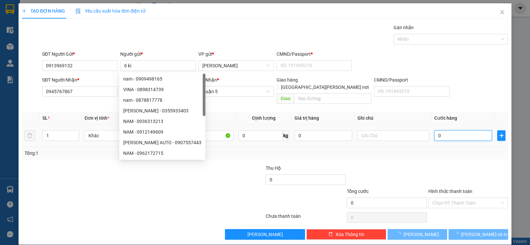
click at [442, 130] on input "0" at bounding box center [463, 135] width 58 height 11
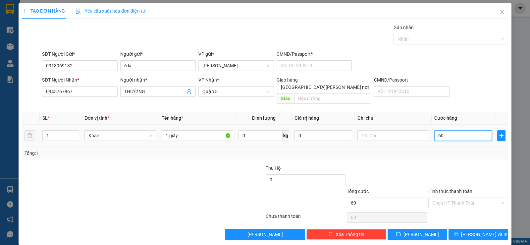
click at [442, 130] on input "60" at bounding box center [463, 135] width 58 height 11
click at [477, 201] on div "Hình thức thanh toán Chọn HT Thanh Toán" at bounding box center [468, 198] width 80 height 23
click at [475, 198] on input "Hình thức thanh toán" at bounding box center [465, 203] width 67 height 10
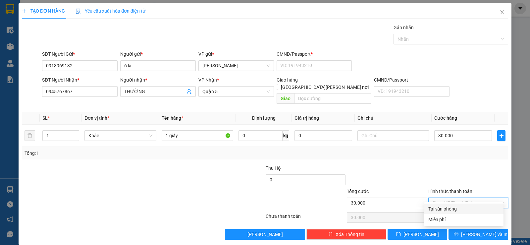
click at [464, 207] on div "Tại văn phòng" at bounding box center [463, 208] width 71 height 7
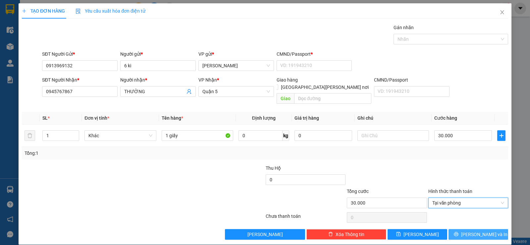
click at [473, 230] on span "[PERSON_NAME] và In" at bounding box center [484, 233] width 46 height 7
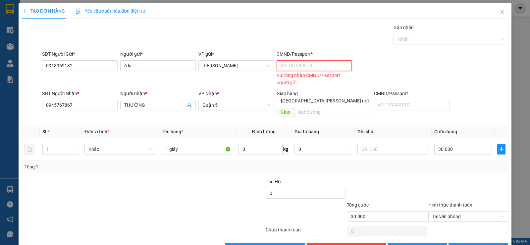
click at [308, 68] on input "CMND/Passport *" at bounding box center [313, 65] width 75 height 11
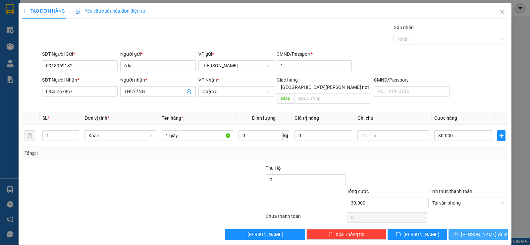
click at [477, 230] on span "[PERSON_NAME] và In" at bounding box center [484, 233] width 46 height 7
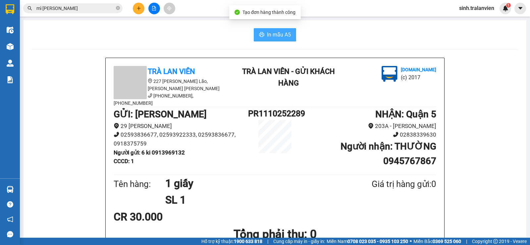
click at [284, 34] on span "In mẫu A5" at bounding box center [279, 34] width 24 height 8
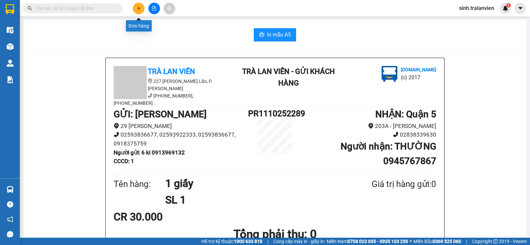
click at [139, 10] on icon "plus" at bounding box center [138, 8] width 5 height 5
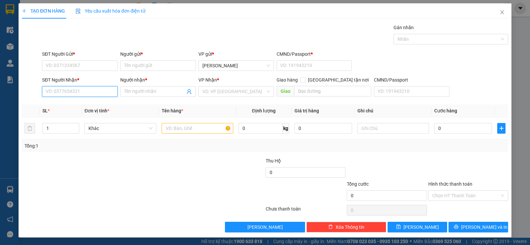
click at [86, 91] on input "SĐT Người Nhận *" at bounding box center [79, 91] width 75 height 11
paste input "0363187639"
type input "0363187639"
drag, startPoint x: 82, startPoint y: 106, endPoint x: 85, endPoint y: 65, distance: 40.8
click at [82, 105] on div "0363187639 - ANH" at bounding box center [79, 104] width 67 height 7
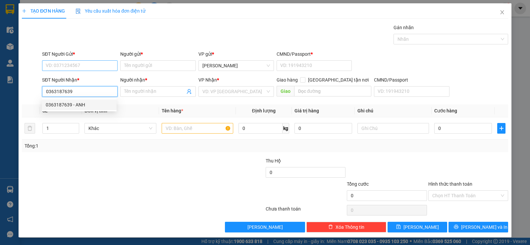
type input "ANH"
type input "0363187639"
click at [86, 61] on input "SĐT Người Gửi *" at bounding box center [79, 65] width 75 height 11
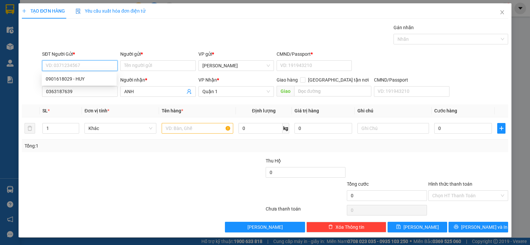
click at [83, 81] on div "0901618029 - HUY" at bounding box center [79, 78] width 67 height 7
type input "0901618029"
type input "HUY"
type input "11"
click at [188, 129] on input "text" at bounding box center [198, 128] width 72 height 11
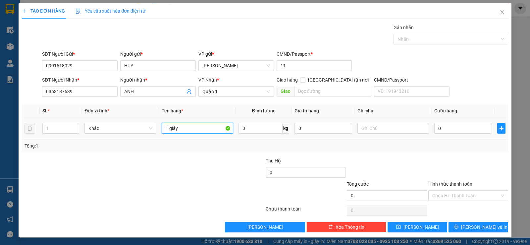
type input "1 giấy"
type input "3"
type input "30"
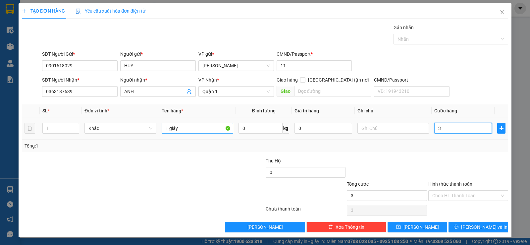
type input "30"
type input "30.000"
click at [452, 194] on input "Hình thức thanh toán" at bounding box center [465, 195] width 67 height 10
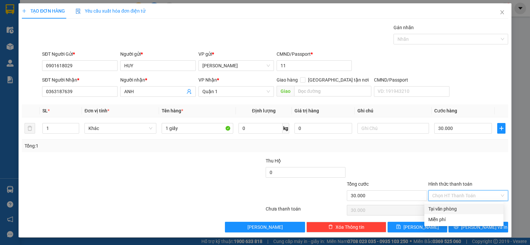
click at [449, 209] on div "Tại văn phòng" at bounding box center [463, 208] width 71 height 7
type input "0"
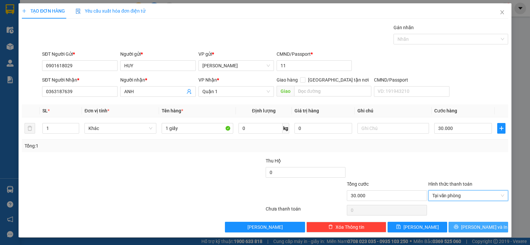
click at [476, 227] on span "[PERSON_NAME] và In" at bounding box center [484, 226] width 46 height 7
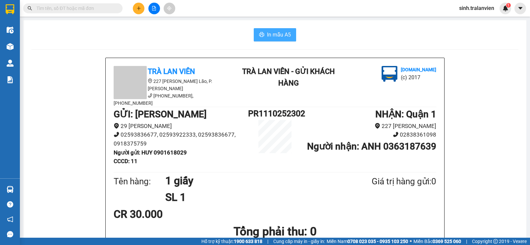
click at [278, 37] on span "In mẫu A5" at bounding box center [279, 34] width 24 height 8
click at [138, 8] on icon "plus" at bounding box center [139, 8] width 4 height 0
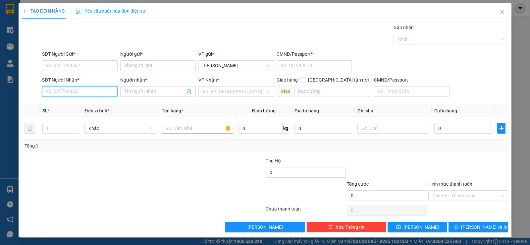
click at [81, 91] on input "SĐT Người Nhận *" at bounding box center [79, 91] width 75 height 11
type input "0906236066"
click at [79, 104] on div "0906236066 - TUẤN" at bounding box center [79, 104] width 67 height 7
type input "TUẤN"
type input "0906236066"
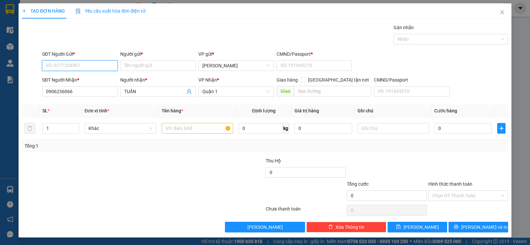
click at [97, 69] on input "SĐT Người Gửi *" at bounding box center [79, 65] width 75 height 11
click at [92, 77] on div "0908869838 - YẾN" at bounding box center [79, 78] width 67 height 7
type input "0908869838"
type input "YẾN"
type input "1"
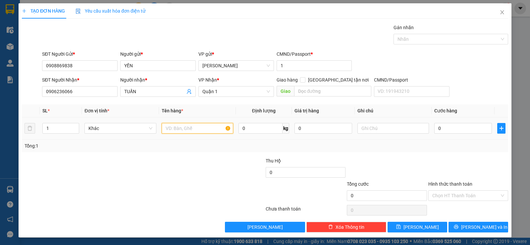
click at [201, 129] on input "text" at bounding box center [198, 128] width 72 height 11
type input "1 xốp chung"
type input "3"
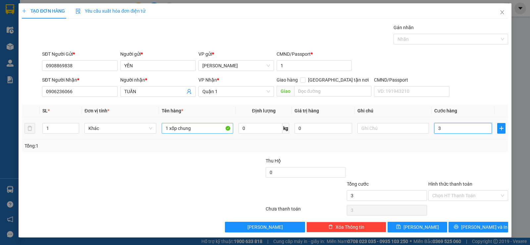
type input "30"
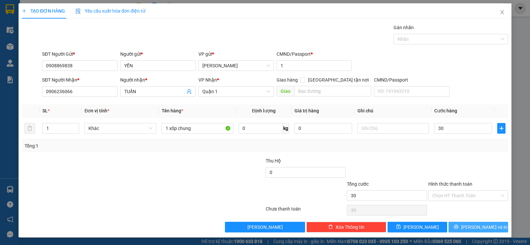
type input "30.000"
click at [478, 225] on span "[PERSON_NAME] và In" at bounding box center [484, 226] width 46 height 7
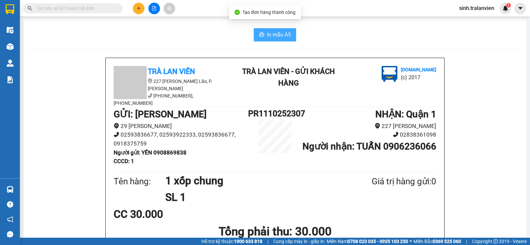
click at [267, 34] on span "In mẫu A5" at bounding box center [279, 34] width 24 height 8
